Goal: Information Seeking & Learning: Learn about a topic

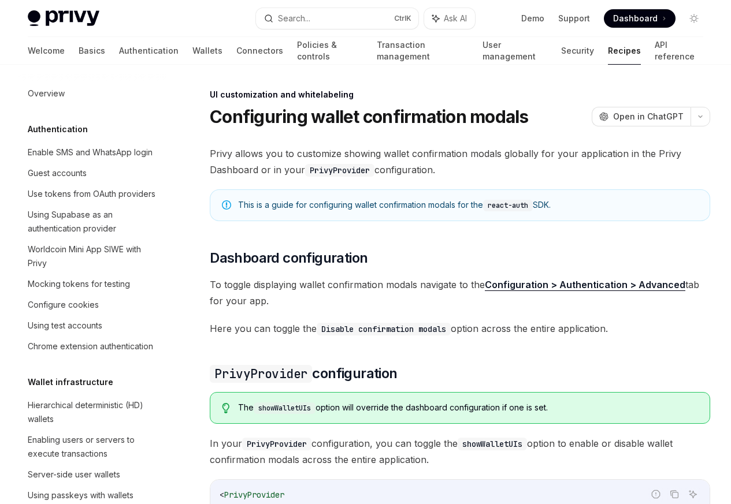
scroll to position [506, 0]
